Goal: Information Seeking & Learning: Find specific fact

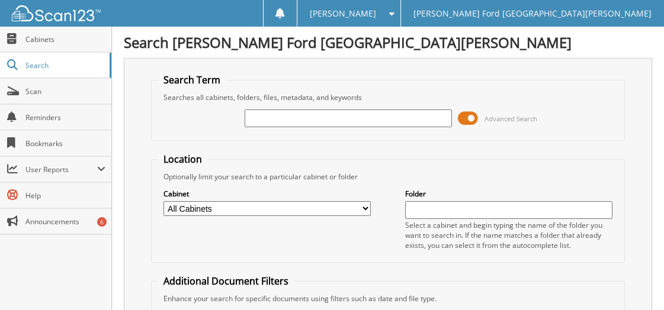
click at [278, 122] on input "text" at bounding box center [347, 119] width 207 height 18
type input "2555881"
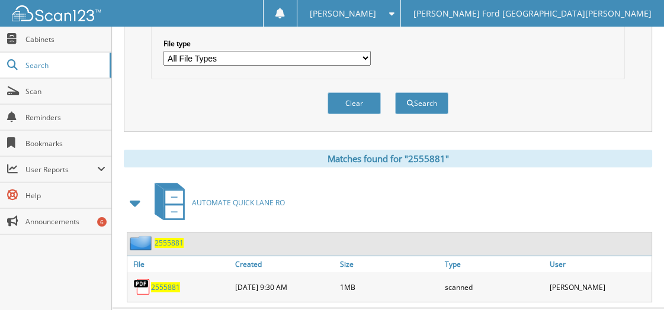
scroll to position [404, 0]
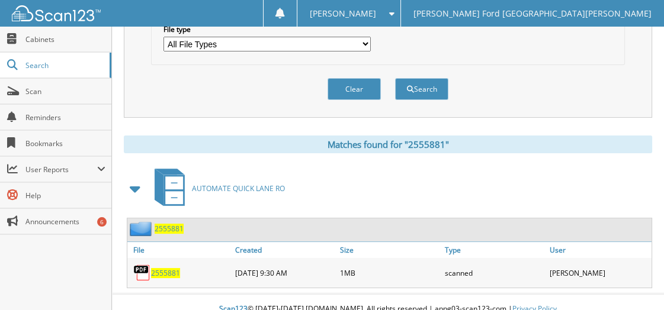
click at [168, 268] on span "2555881" at bounding box center [165, 273] width 29 height 10
